Goal: Transaction & Acquisition: Purchase product/service

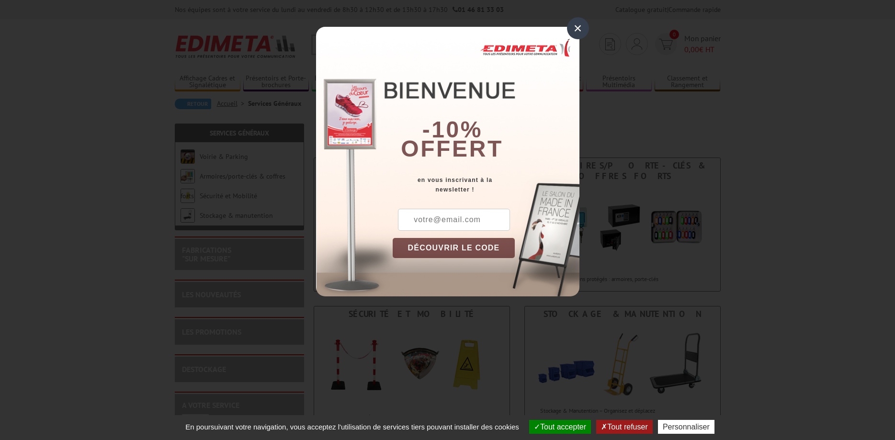
click at [573, 29] on div "×" at bounding box center [578, 28] width 22 height 22
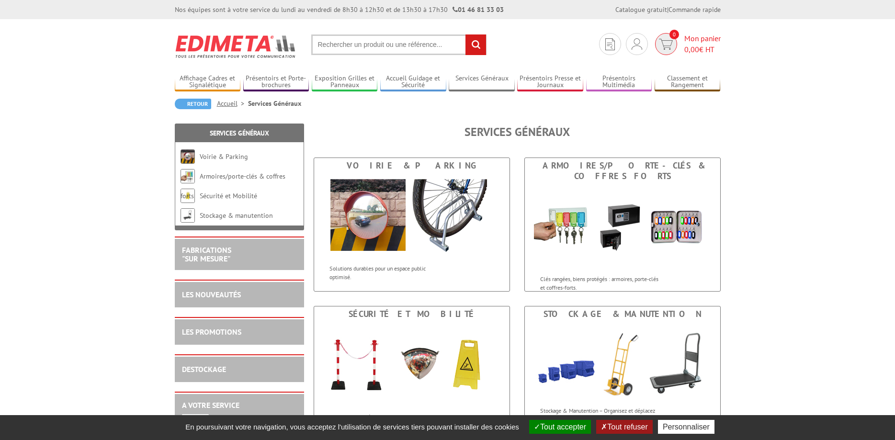
click at [711, 37] on span "Mon panier 0,00 € HT" at bounding box center [702, 44] width 36 height 22
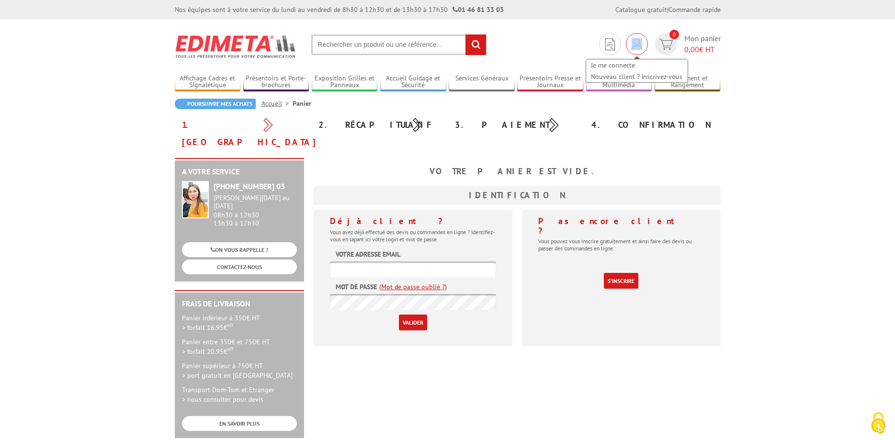
click at [641, 44] on div "Je me connecte Nouveau client ? Inscrivez-vous" at bounding box center [637, 44] width 22 height 22
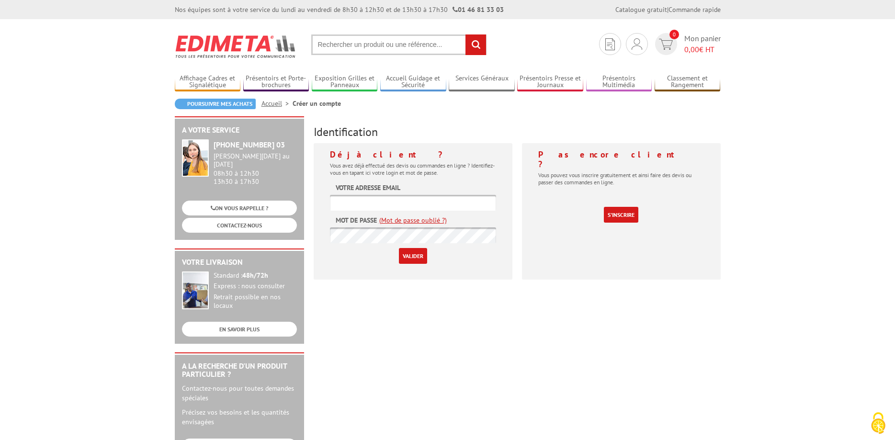
click at [446, 200] on input "text" at bounding box center [413, 203] width 166 height 16
click at [444, 201] on input "text" at bounding box center [413, 203] width 166 height 16
